Goal: Task Accomplishment & Management: Complete application form

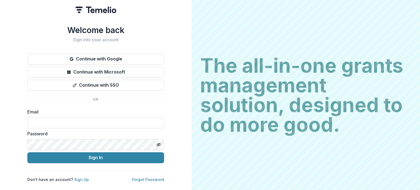
click at [106, 55] on button "Continue with Google" at bounding box center [95, 59] width 137 height 11
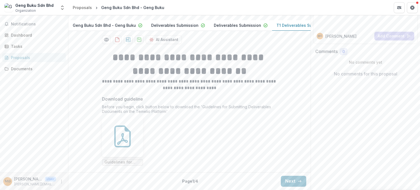
scroll to position [0, 30]
click at [280, 22] on p "T1 Deliverables Submission" at bounding box center [273, 25] width 53 height 6
click at [289, 181] on button "Next" at bounding box center [293, 181] width 25 height 11
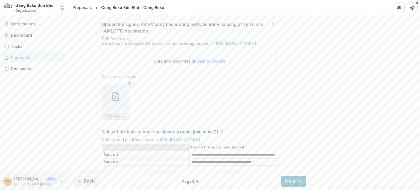
scroll to position [271, 0]
click at [288, 182] on button "Next" at bounding box center [293, 181] width 25 height 11
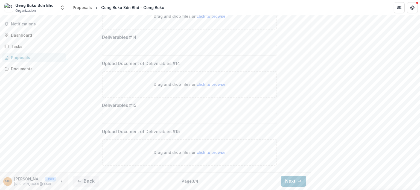
scroll to position [1030, 0]
click at [287, 181] on button "Next" at bounding box center [293, 181] width 25 height 11
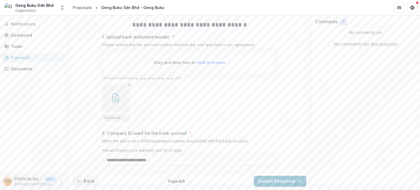
scroll to position [121, 0]
click at [88, 181] on button "Back" at bounding box center [86, 181] width 26 height 11
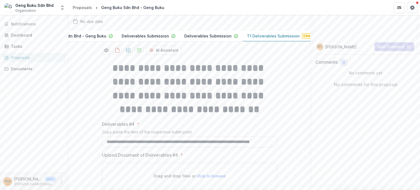
scroll to position [0, 0]
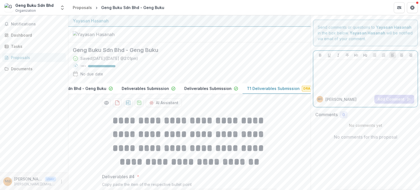
click at [340, 68] on div at bounding box center [366, 75] width 100 height 27
click at [357, 68] on div at bounding box center [366, 75] width 100 height 27
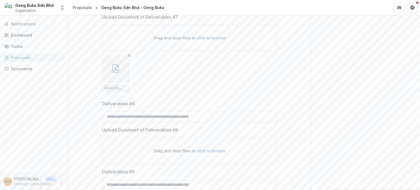
scroll to position [528, 0]
click at [185, 124] on input "Deliverables #8" at bounding box center [189, 118] width 175 height 11
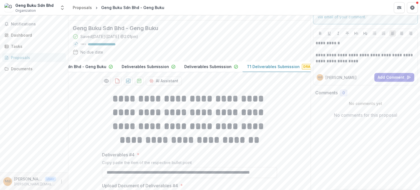
scroll to position [0, 0]
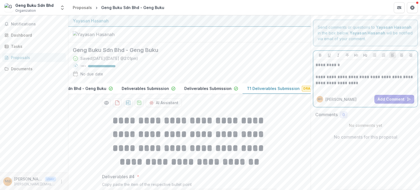
click at [361, 83] on p "**********" at bounding box center [366, 74] width 100 height 24
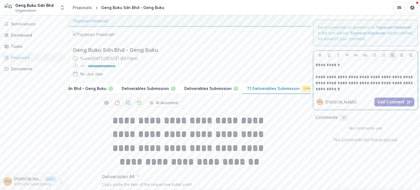
click at [394, 100] on button "Add Comment" at bounding box center [394, 102] width 40 height 9
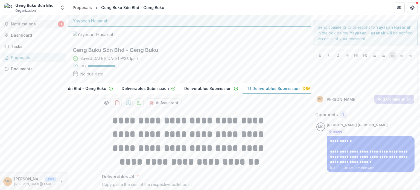
click at [36, 24] on span "Notifications" at bounding box center [34, 24] width 47 height 5
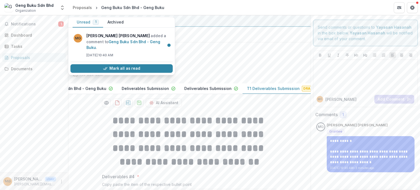
click at [223, 42] on div at bounding box center [189, 35] width 242 height 16
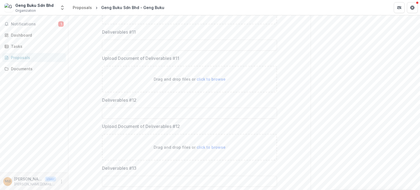
scroll to position [805, 0]
click at [33, 24] on span "Notifications" at bounding box center [34, 24] width 47 height 5
